Goal: Task Accomplishment & Management: Complete application form

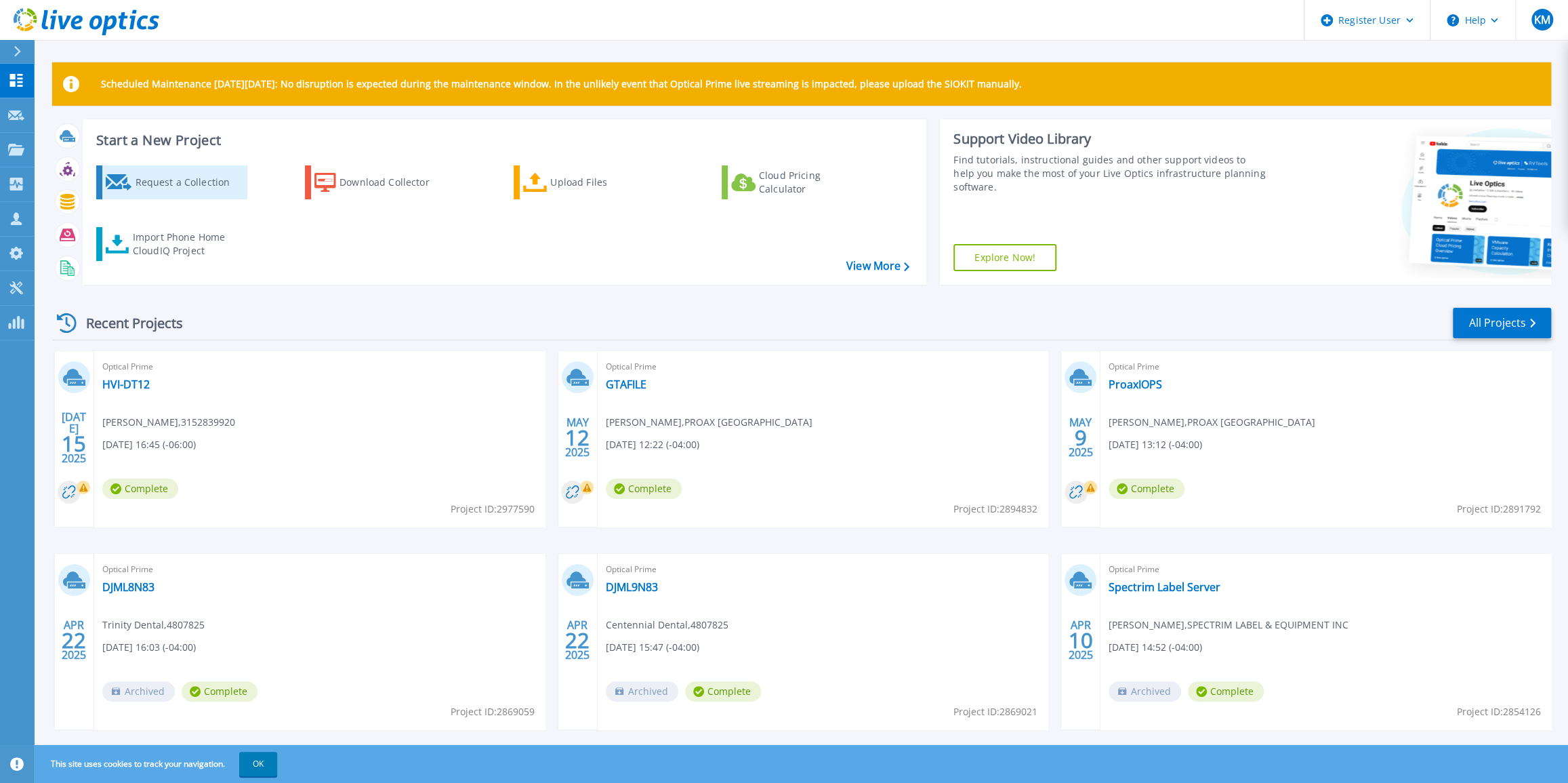
click at [160, 178] on div "Request a Collection" at bounding box center [188, 182] width 108 height 27
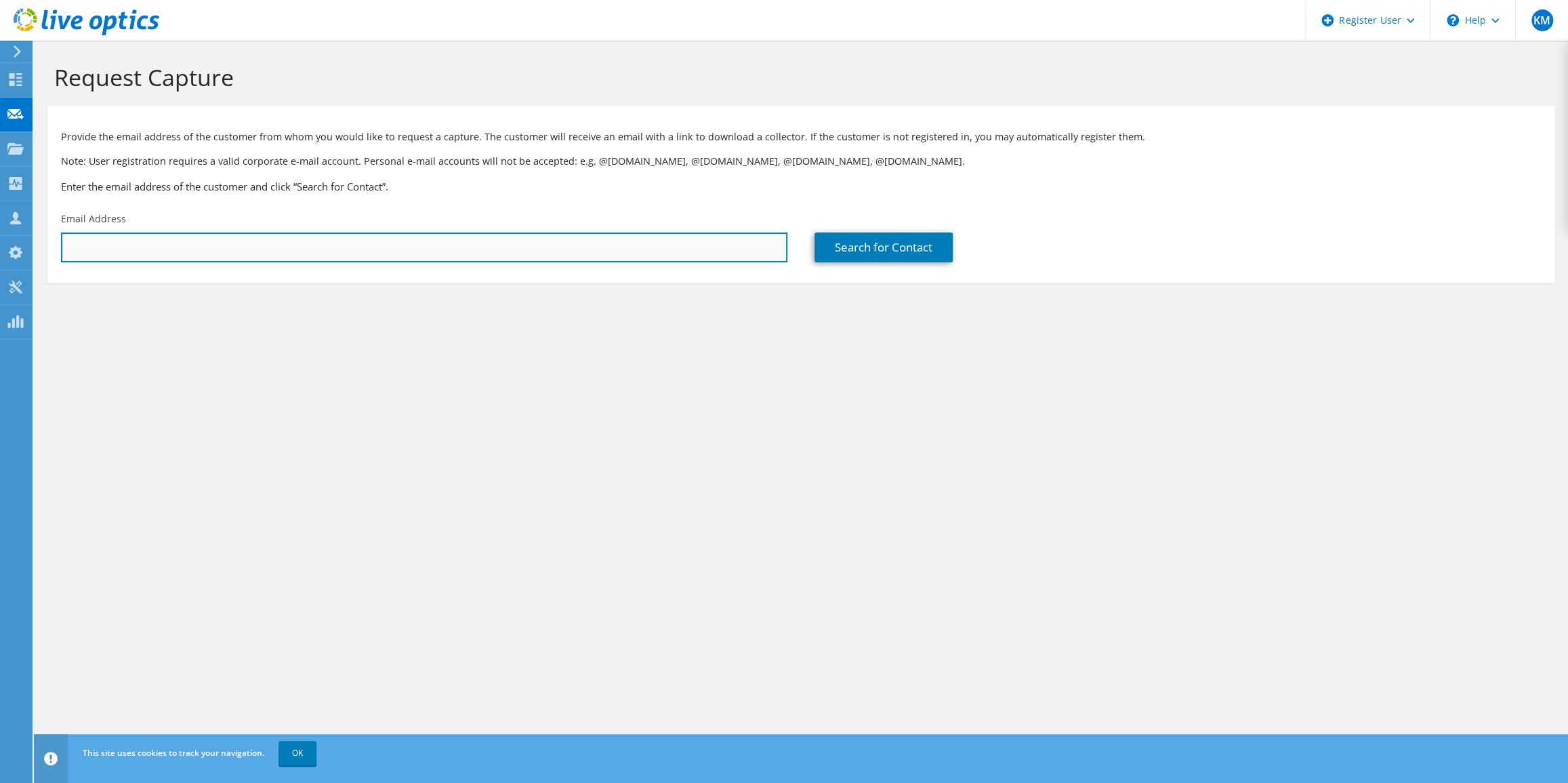
click at [446, 242] on input "text" at bounding box center [424, 247] width 727 height 30
paste input "[EMAIL_ADDRESS][DOMAIN_NAME]"
type input "[EMAIL_ADDRESS][DOMAIN_NAME]"
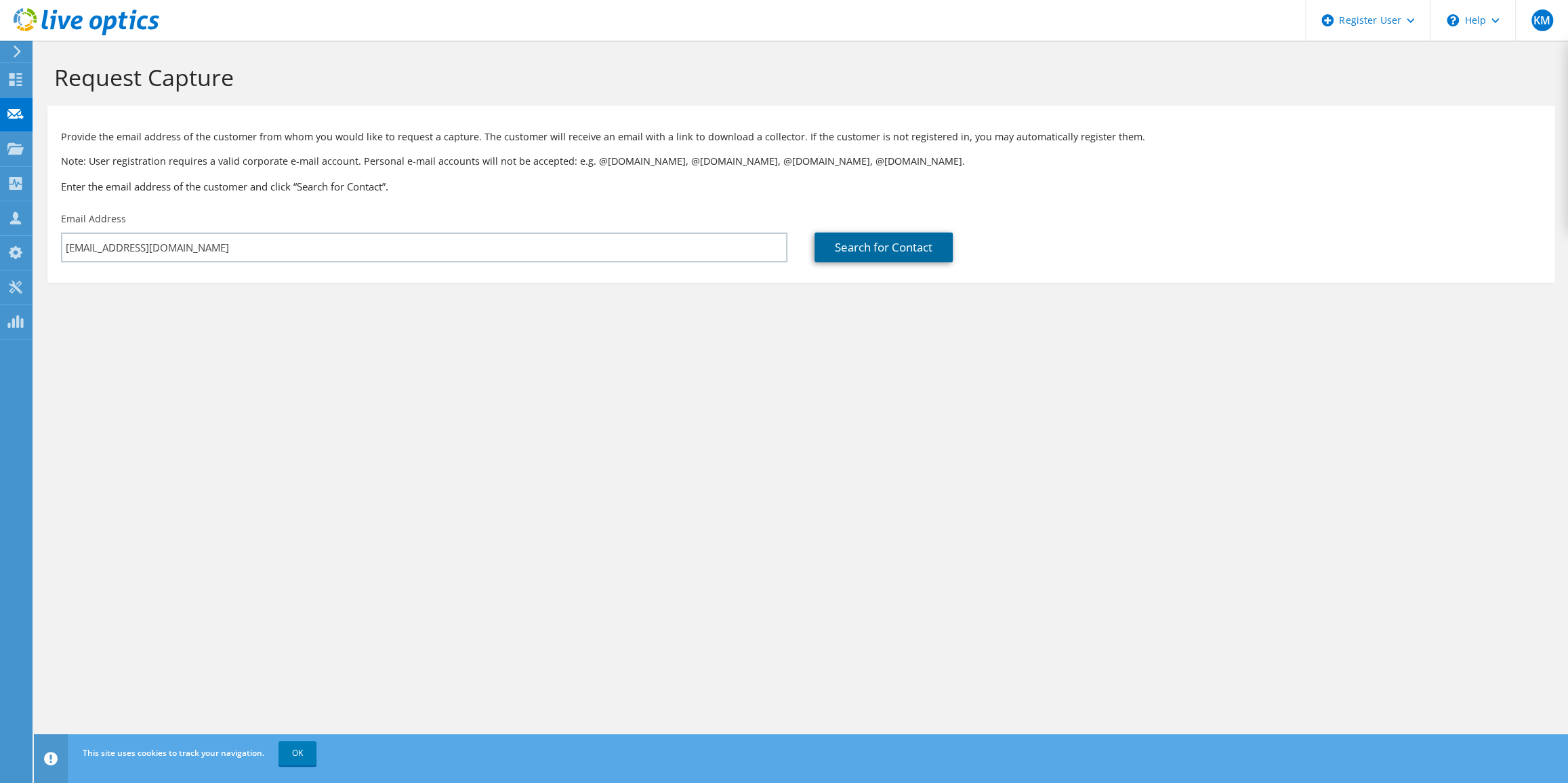
click at [841, 242] on link "Search for Contact" at bounding box center [884, 247] width 138 height 30
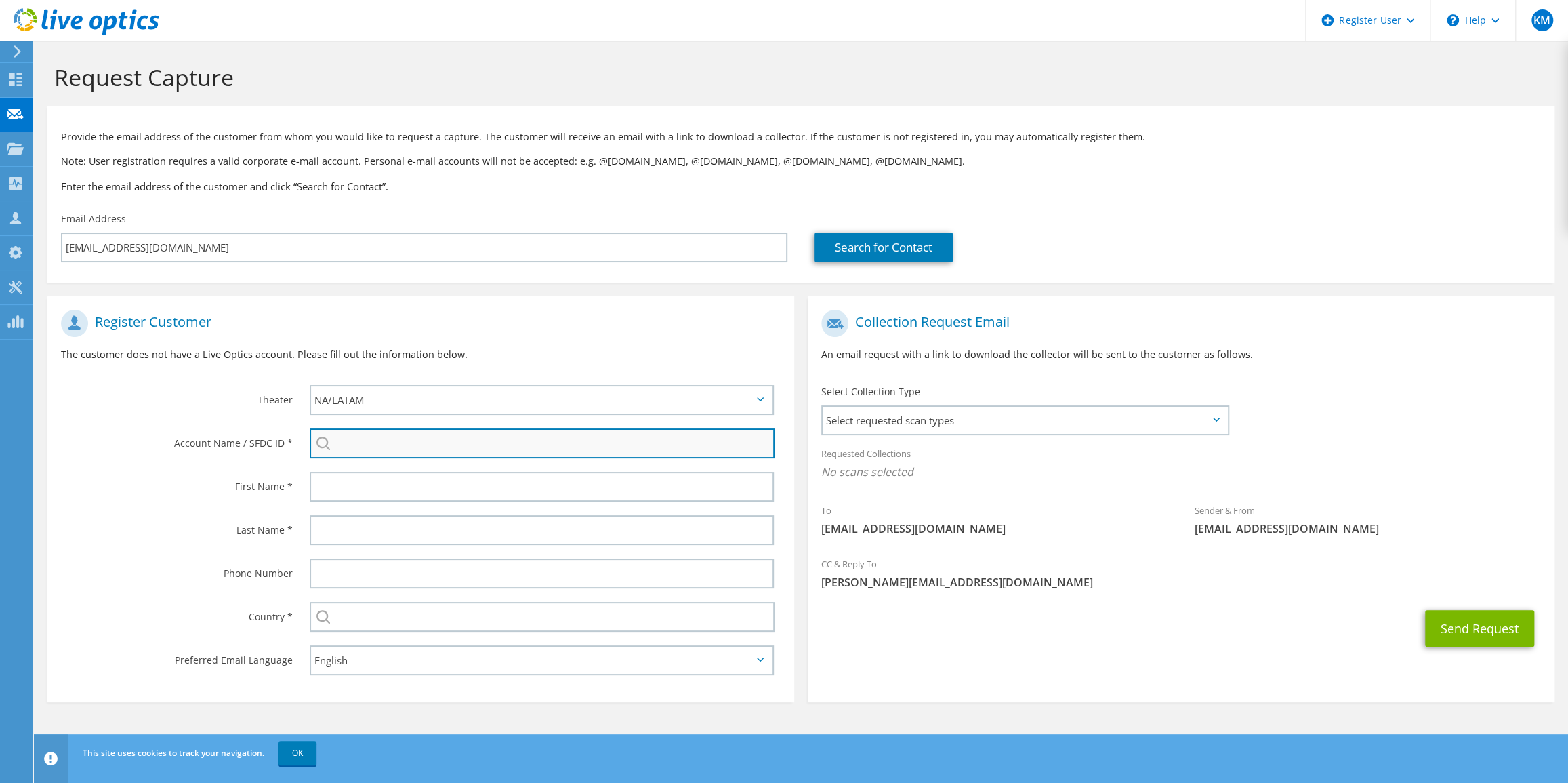
click at [398, 448] on input "search" at bounding box center [542, 443] width 465 height 30
click at [437, 446] on input "search" at bounding box center [542, 443] width 465 height 30
paste input "3384321752"
type input "3384321752"
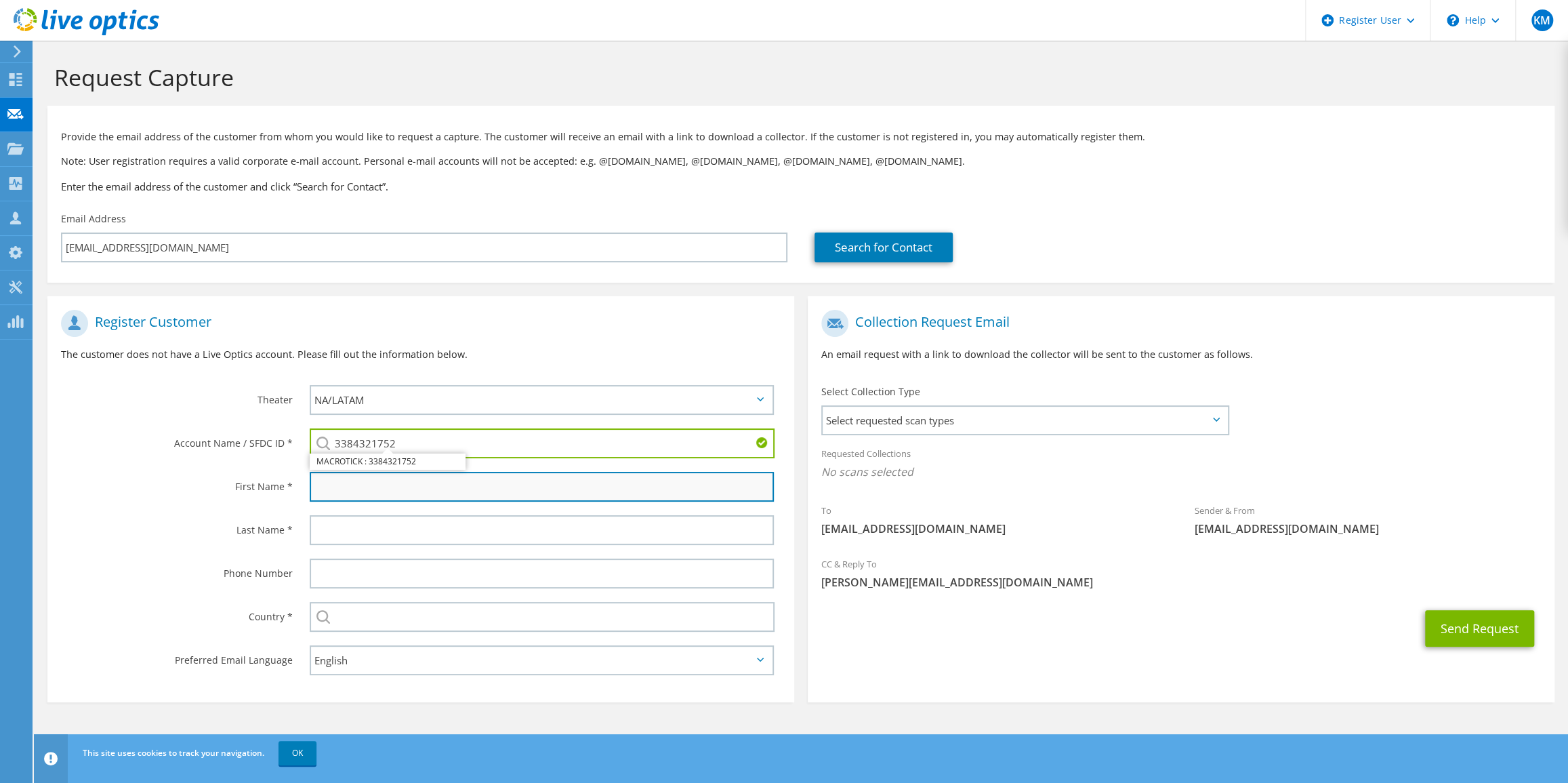
click at [432, 494] on input "text" at bounding box center [542, 487] width 465 height 30
type input "Milos"
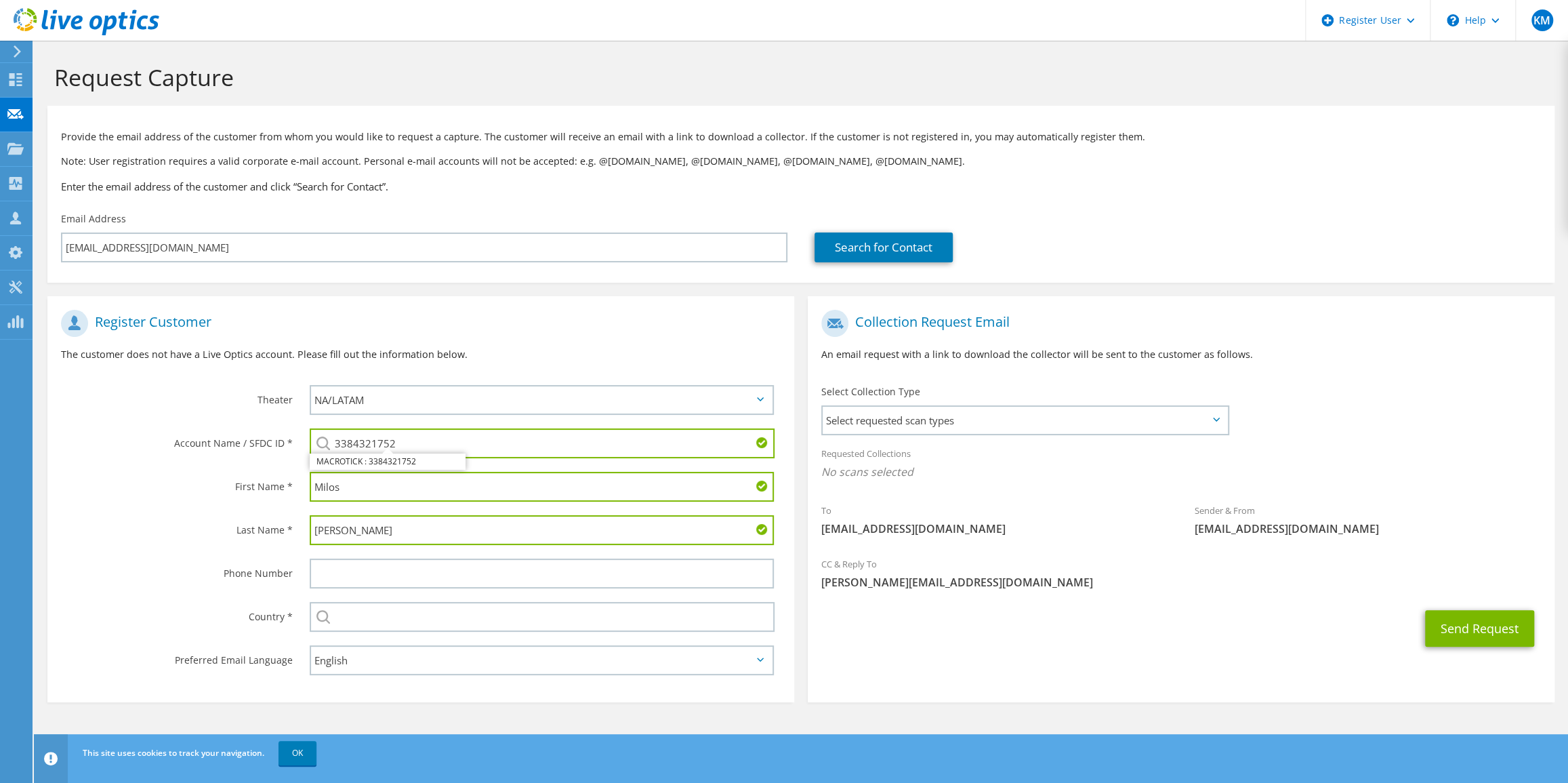
type input "[PERSON_NAME]"
click at [462, 620] on input "text" at bounding box center [542, 617] width 465 height 30
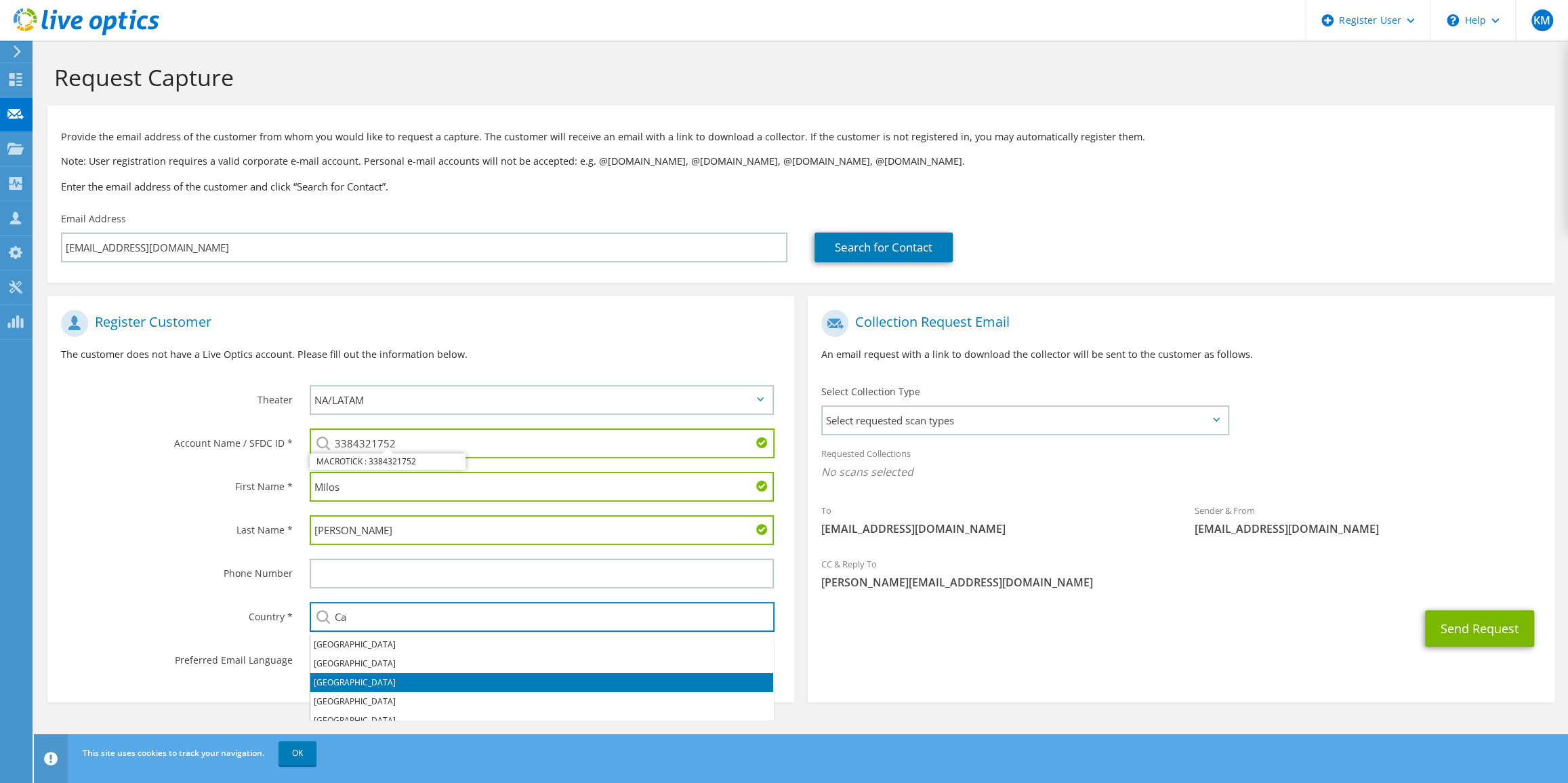
click at [379, 677] on li "[GEOGRAPHIC_DATA]" at bounding box center [542, 682] width 463 height 19
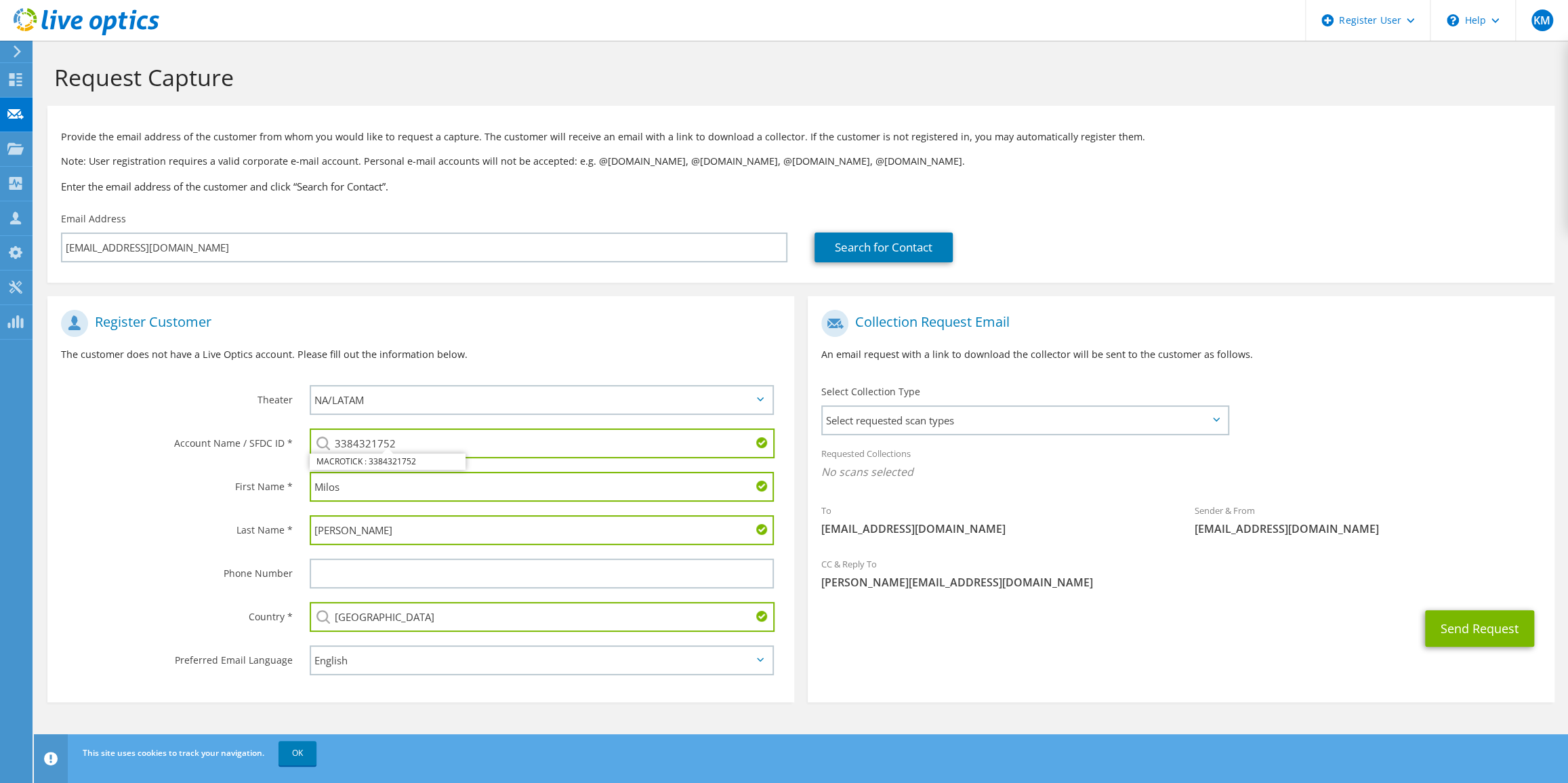
type input "[GEOGRAPHIC_DATA]"
click at [179, 609] on label "Country *" at bounding box center [177, 613] width 231 height 21
drag, startPoint x: 955, startPoint y: 396, endPoint x: 908, endPoint y: 456, distance: 76.2
click at [947, 414] on div "Select Collection Type Select requested scan types Server Virtualization Optica…" at bounding box center [1026, 408] width 408 height 47
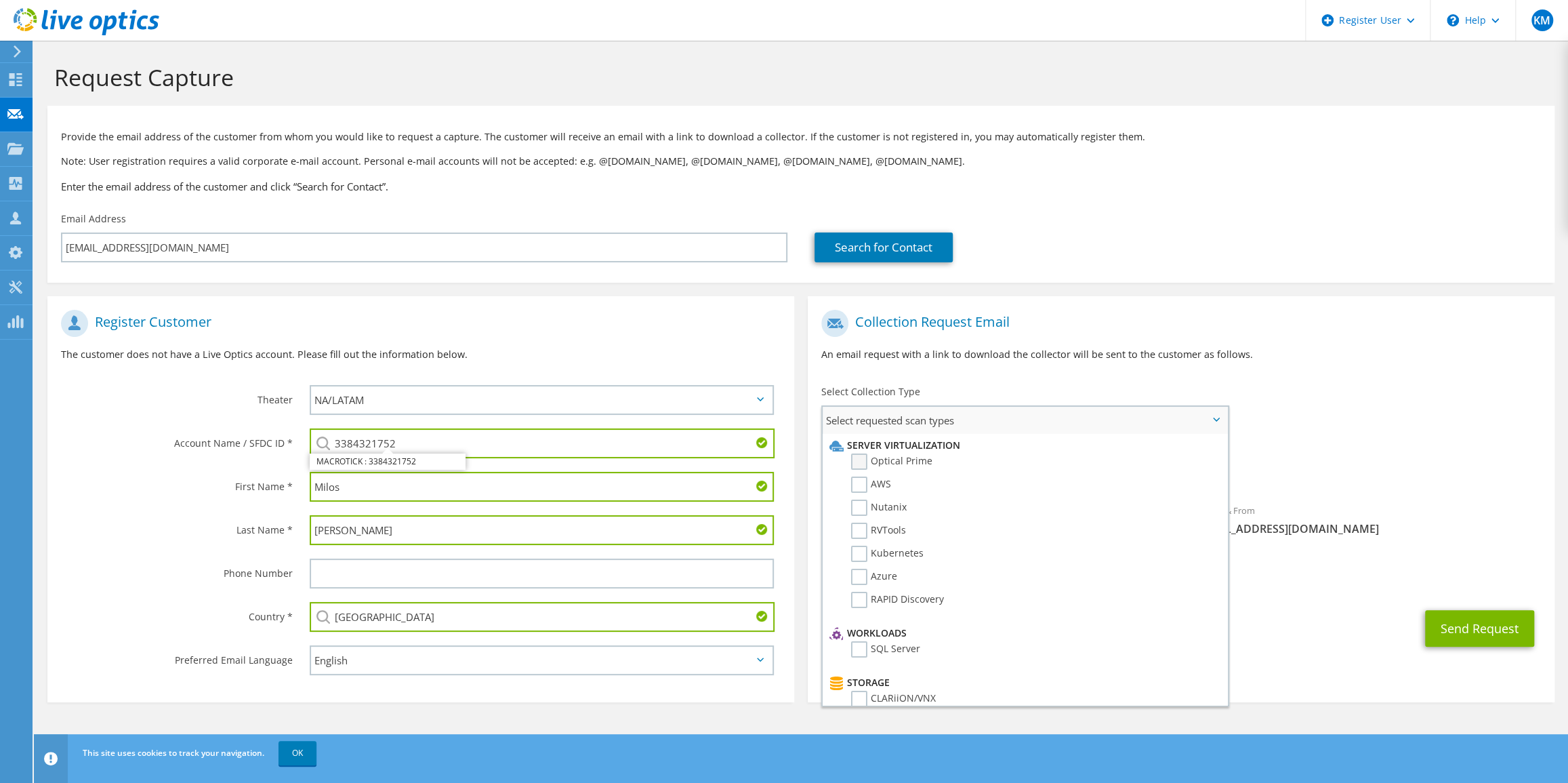
click at [860, 462] on label "Optical Prime" at bounding box center [892, 462] width 81 height 17
click at [0, 0] on input "Optical Prime" at bounding box center [0, 0] width 0 height 0
click at [1414, 420] on div "To [EMAIL_ADDRESS][DOMAIN_NAME] Sender & From [EMAIL_ADDRESS][DOMAIN_NAME]" at bounding box center [1181, 428] width 747 height 251
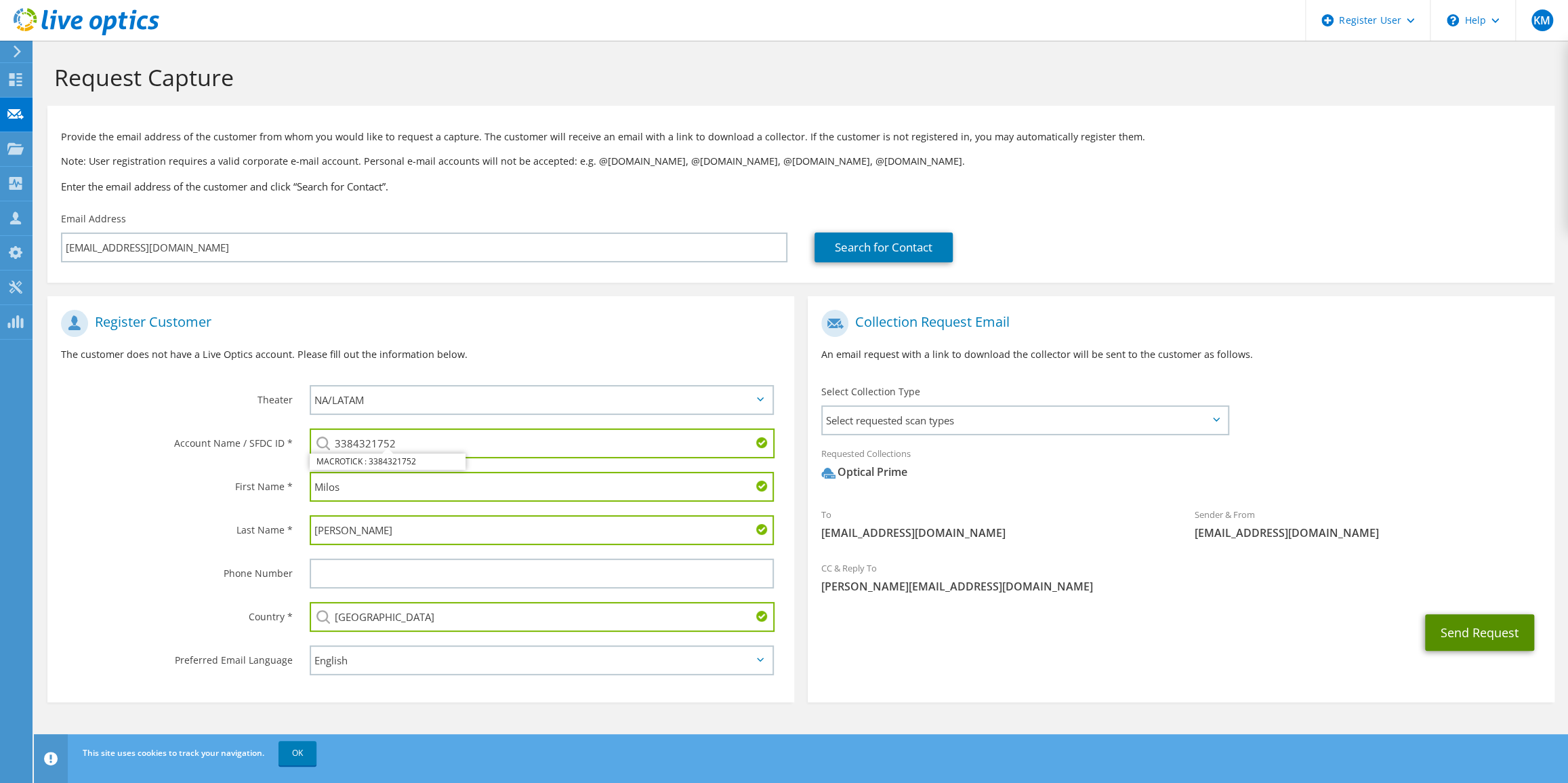
click at [1466, 626] on button "Send Request" at bounding box center [1480, 633] width 109 height 36
